Goal: Task Accomplishment & Management: Manage account settings

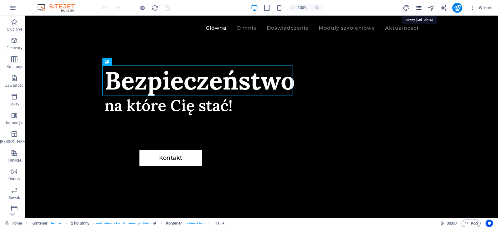
click at [418, 5] on icon "pages" at bounding box center [419, 7] width 7 height 7
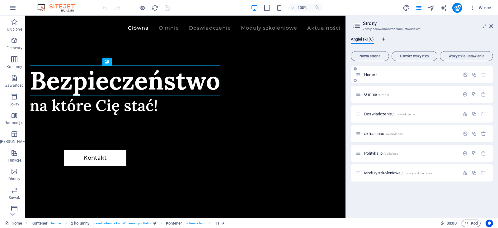
click at [406, 75] on p "Home /" at bounding box center [410, 75] width 93 height 4
click at [360, 76] on icon at bounding box center [358, 74] width 5 height 5
click at [464, 74] on icon "button" at bounding box center [465, 74] width 5 height 5
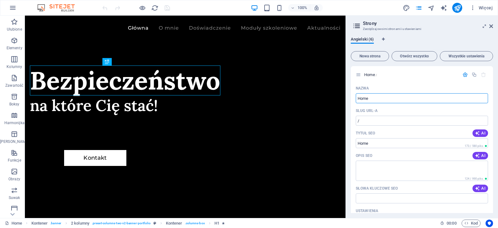
click at [360, 28] on icon at bounding box center [356, 25] width 9 height 9
click at [358, 26] on icon at bounding box center [356, 25] width 9 height 9
click at [420, 8] on icon "pages" at bounding box center [419, 7] width 7 height 7
click at [473, 57] on span "Wszystkie ustawienia" at bounding box center [467, 56] width 48 height 4
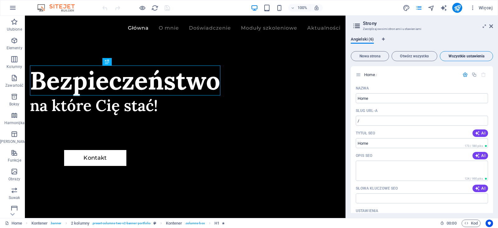
scroll to position [1231, 0]
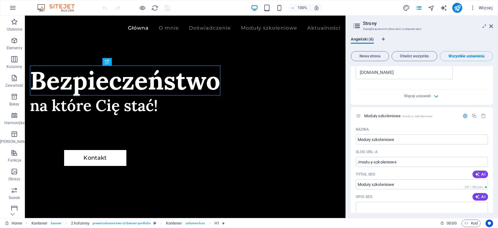
drag, startPoint x: 494, startPoint y: 188, endPoint x: 493, endPoint y: 193, distance: 5.0
click at [493, 193] on div "Angielski (6) Nowa strona Otwórz wszystko Wszystkie ustawienia Home / Nazwa Hom…" at bounding box center [422, 125] width 152 height 186
drag, startPoint x: 493, startPoint y: 193, endPoint x: 494, endPoint y: 210, distance: 17.1
click at [494, 210] on div "Angielski (6) Nowa strona Otwórz wszystko Wszystkie ustawienia Home / Nazwa Hom…" at bounding box center [422, 125] width 152 height 186
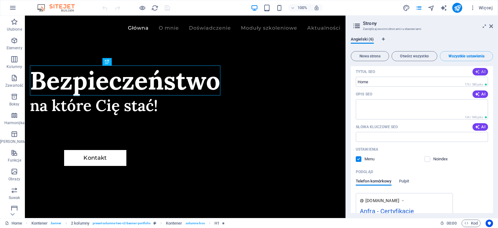
scroll to position [52, 0]
